Goal: Task Accomplishment & Management: Complete application form

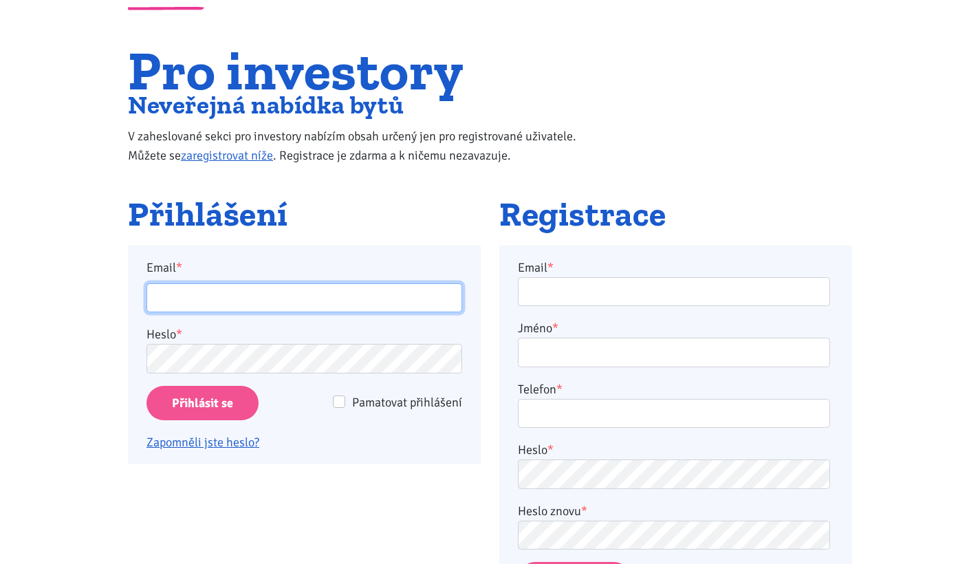
scroll to position [133, 0]
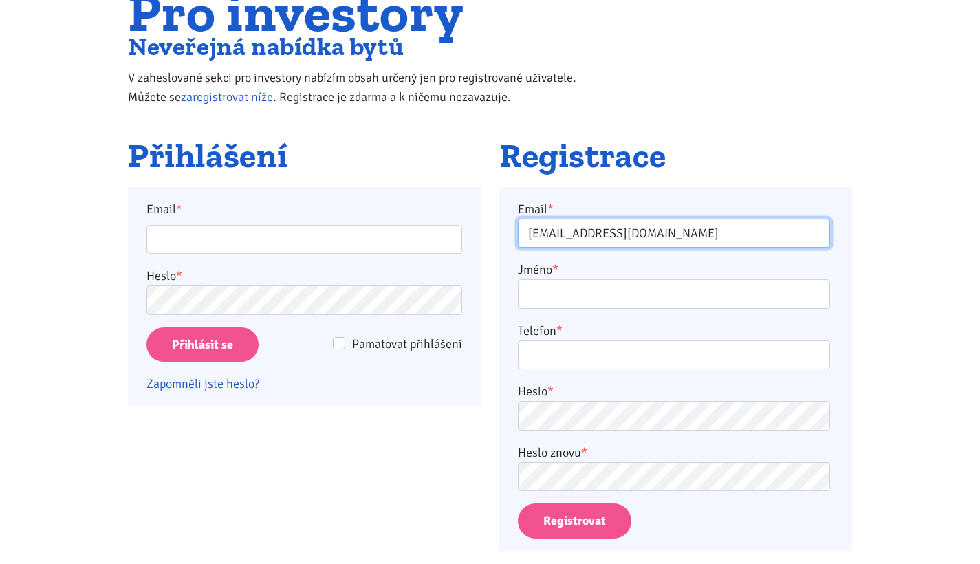
type input "tylsarcapital@gmail.com"
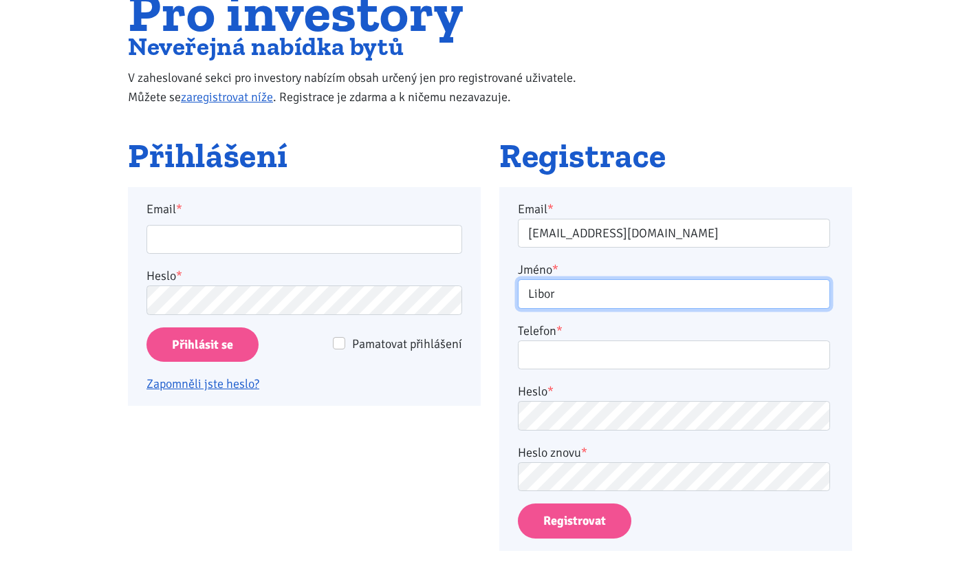
type input "Libor"
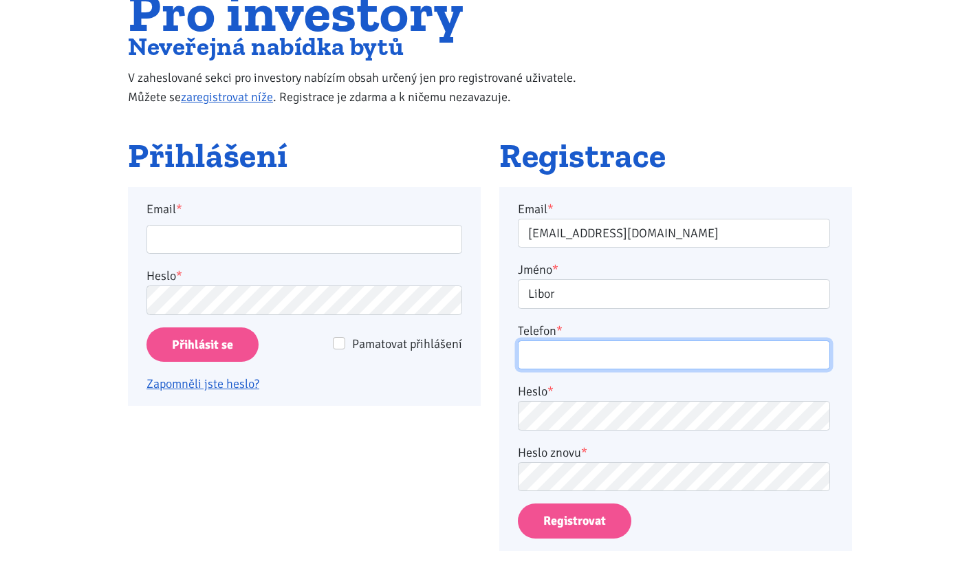
type input "T"
type input "603855036"
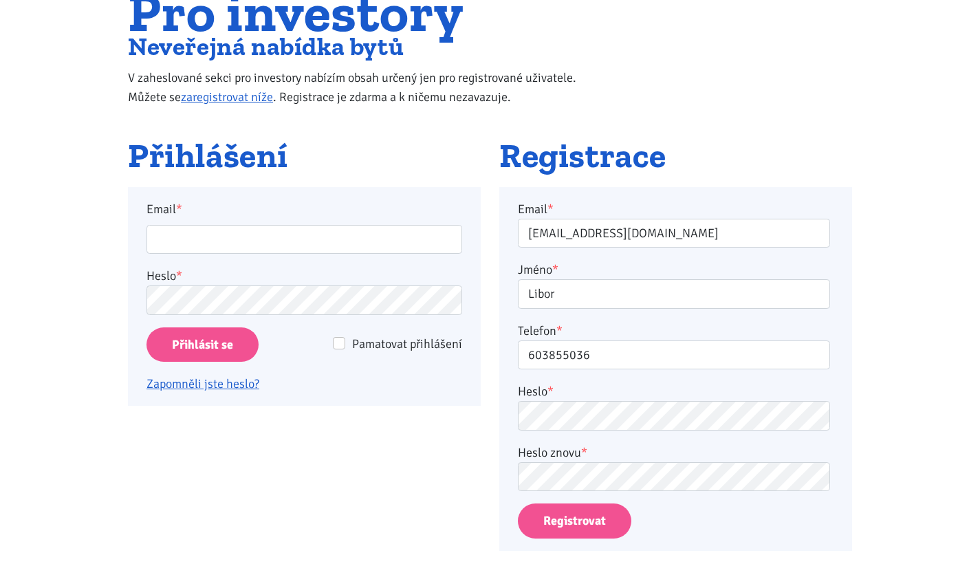
click at [607, 528] on button "Registrovat" at bounding box center [575, 521] width 114 height 35
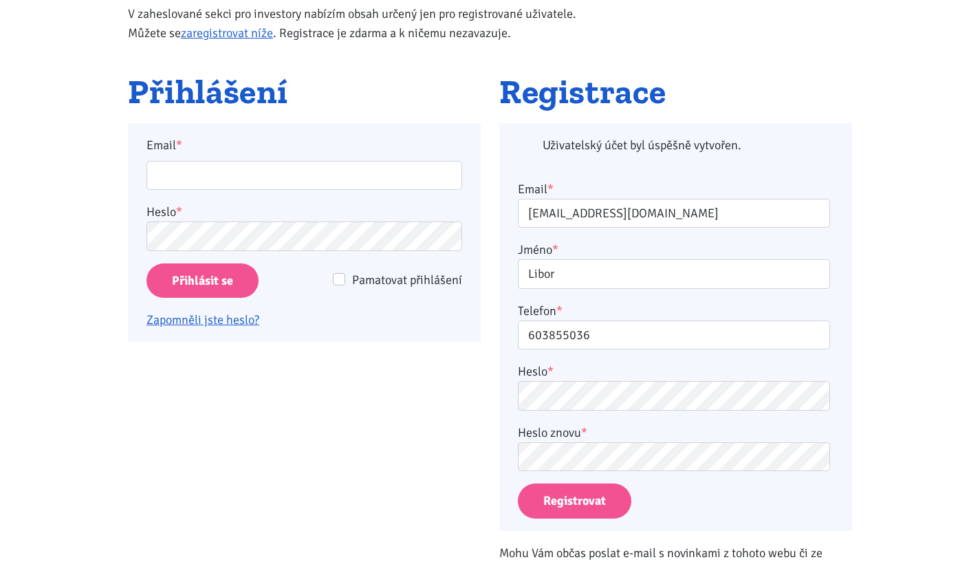
scroll to position [148, 0]
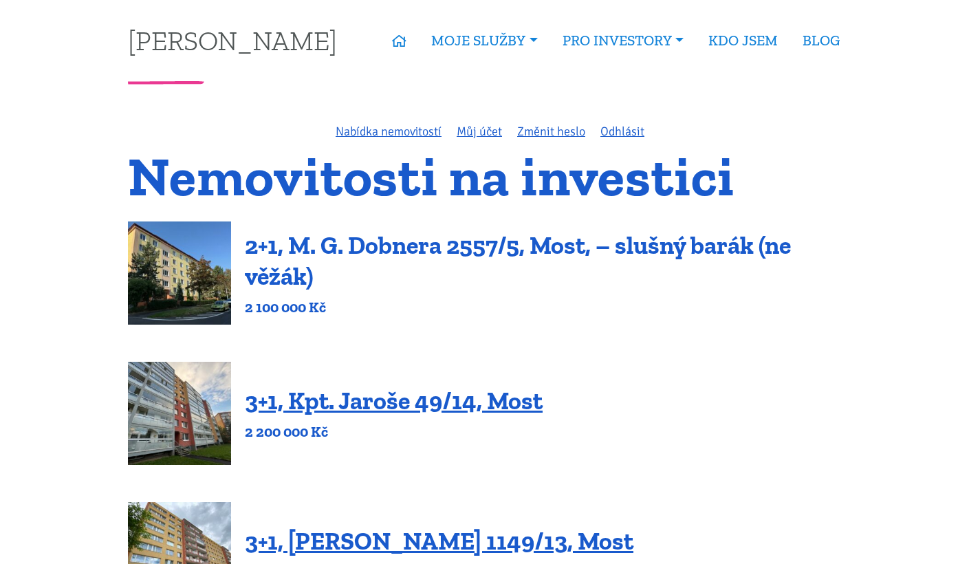
click at [498, 250] on link "2+1, M. G. Dobnera 2557/5, Most, – slušný barák (ne věžák)" at bounding box center [518, 260] width 546 height 61
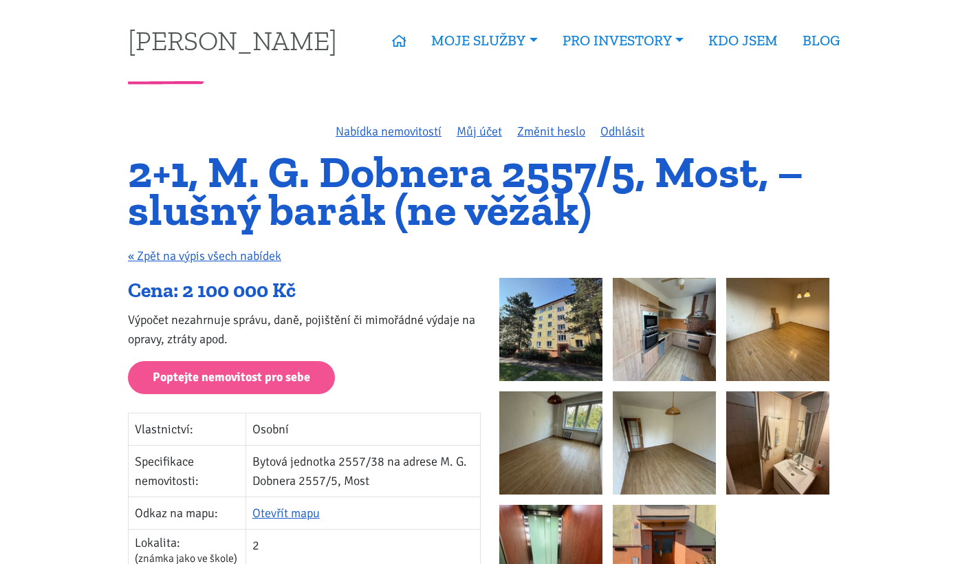
click at [797, 1] on nav "[PERSON_NAME] ÚVOD MOJE SLUŽBY Strategický mentoring Financování bez limitu Kup…" at bounding box center [490, 40] width 743 height 81
click at [411, 131] on link "Nabídka nemovitostí" at bounding box center [389, 131] width 106 height 15
